Goal: Information Seeking & Learning: Compare options

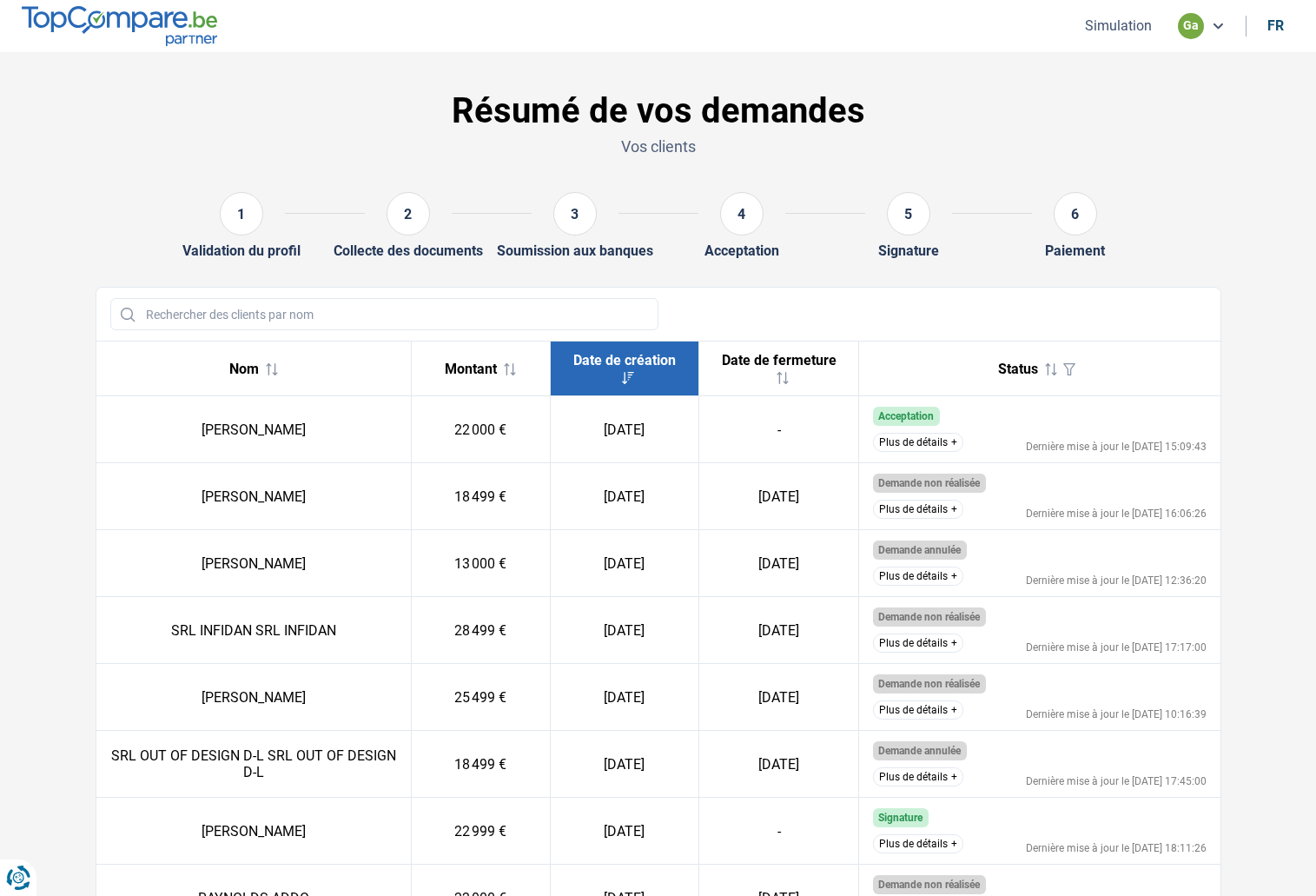
click at [940, 438] on button "Plus de détails" at bounding box center [918, 442] width 91 height 19
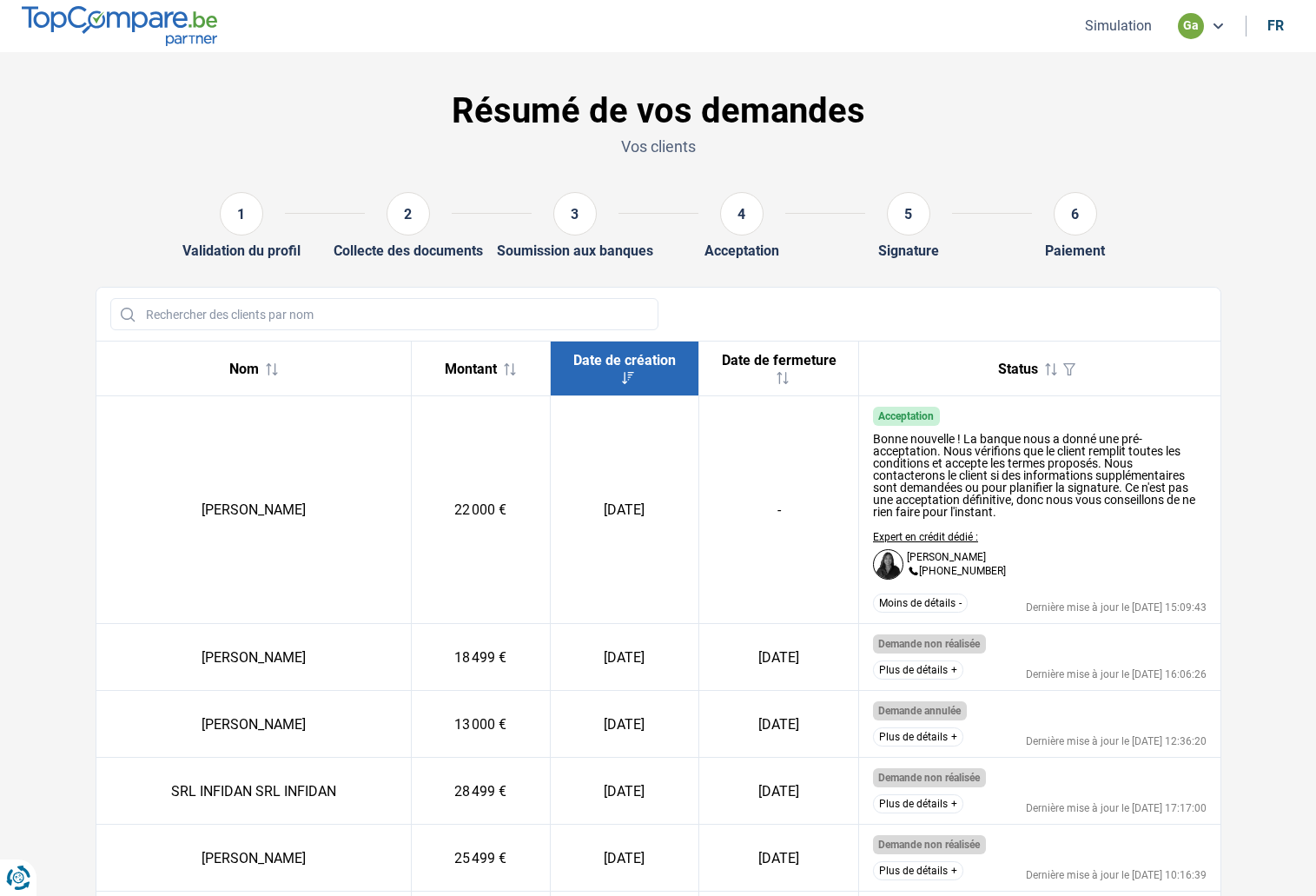
click at [1132, 27] on button "Simulation" at bounding box center [1119, 26] width 78 height 19
